Goal: Task Accomplishment & Management: Use online tool/utility

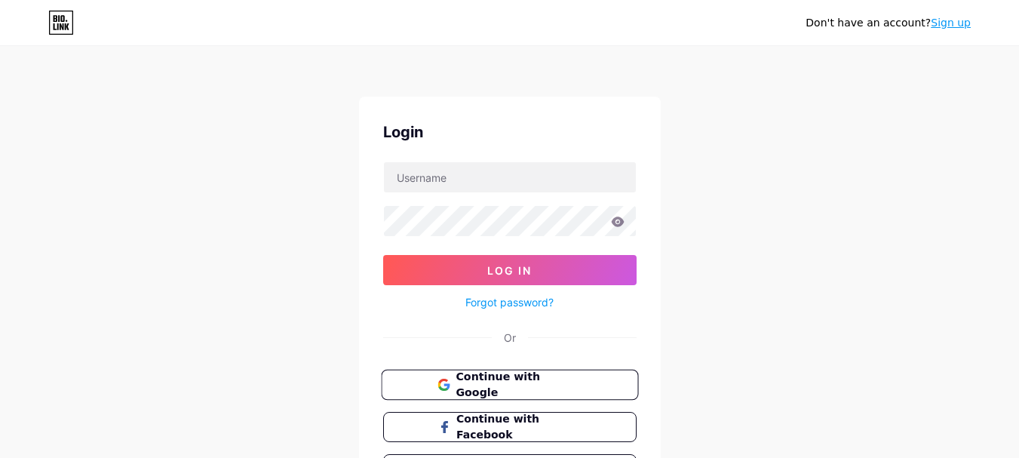
click at [551, 390] on span "Continue with Google" at bounding box center [519, 385] width 126 height 32
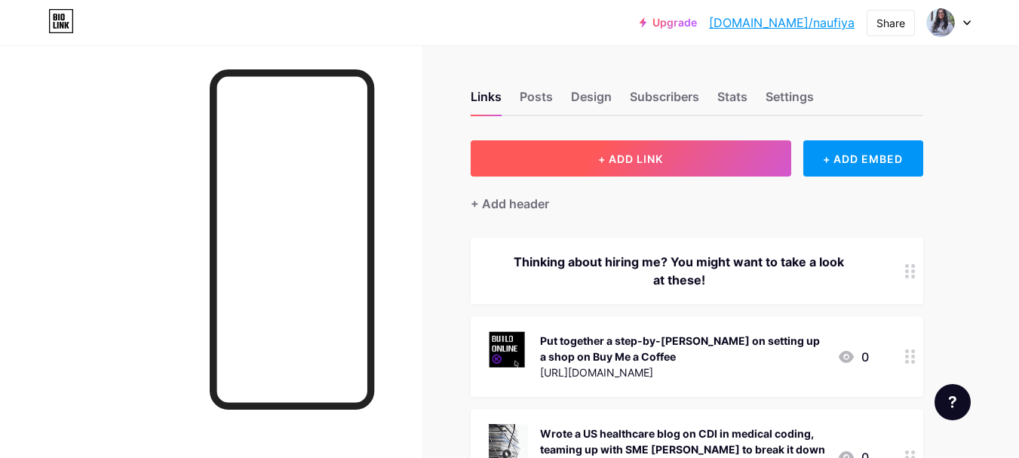
click at [626, 149] on button "+ ADD LINK" at bounding box center [631, 158] width 321 height 36
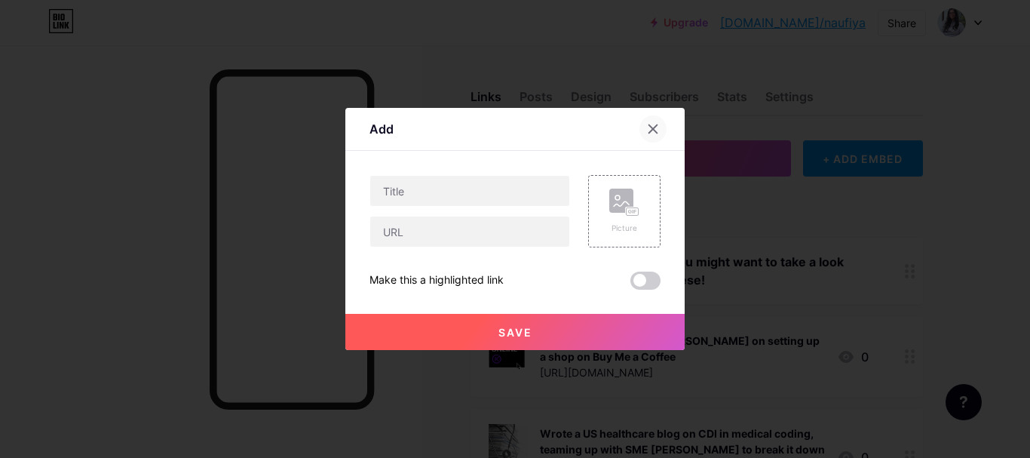
click at [652, 125] on icon at bounding box center [653, 129] width 12 height 12
